Goal: Information Seeking & Learning: Learn about a topic

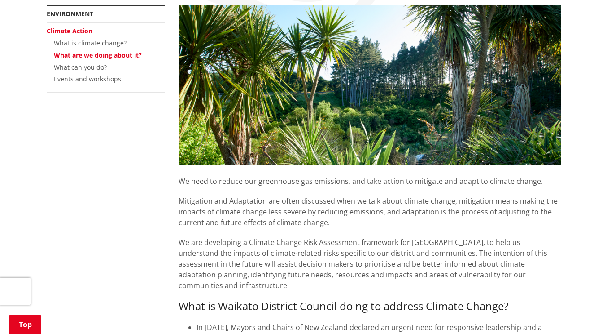
scroll to position [90, 0]
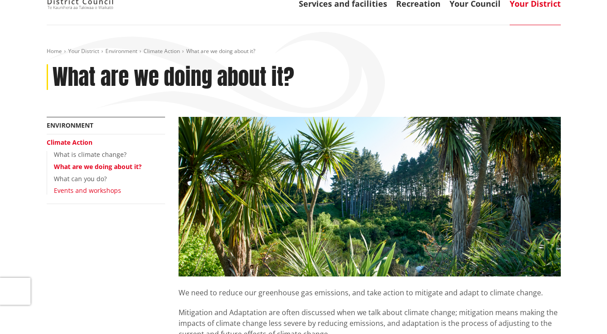
click at [109, 191] on link "Events and workshops" at bounding box center [87, 190] width 67 height 9
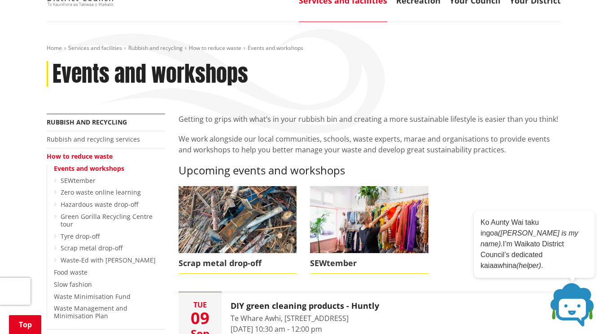
scroll to position [135, 0]
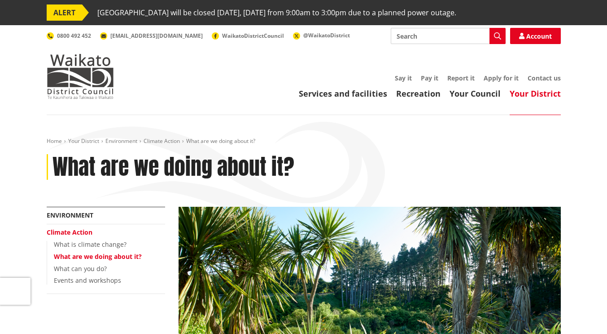
scroll to position [90, 0]
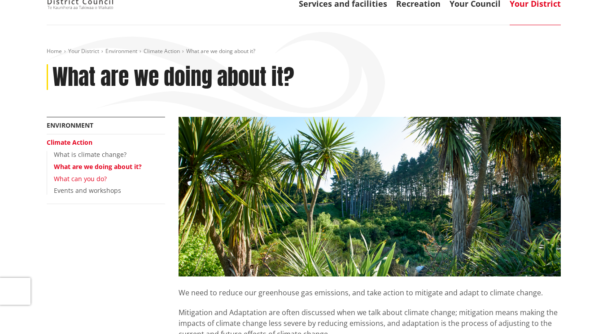
click at [96, 180] on link "What can you do?" at bounding box center [80, 178] width 53 height 9
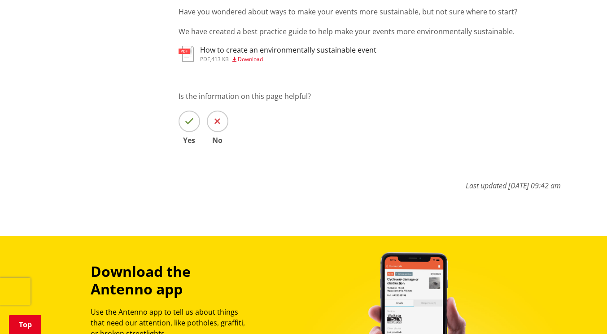
scroll to position [763, 0]
